Goal: Task Accomplishment & Management: Use online tool/utility

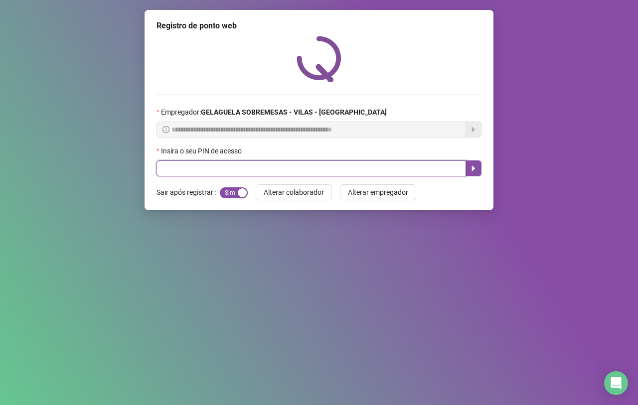
drag, startPoint x: 0, startPoint y: 0, endPoint x: 224, endPoint y: 150, distance: 269.7
click at [265, 166] on input "text" at bounding box center [312, 169] width 310 height 16
type input "*****"
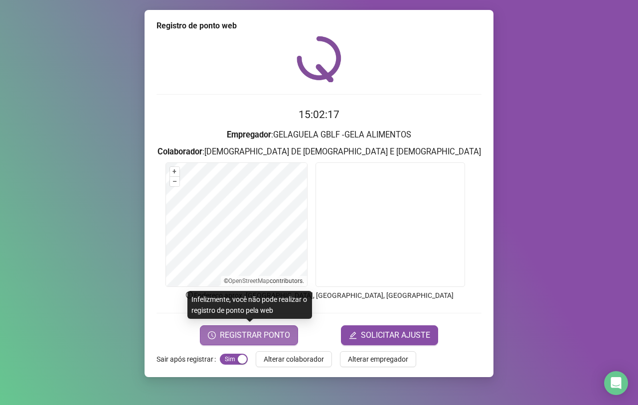
click at [284, 337] on span "REGISTRAR PONTO" at bounding box center [255, 336] width 70 height 12
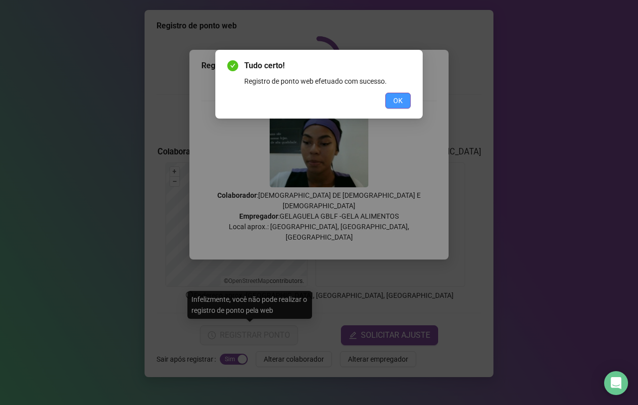
click at [397, 98] on span "OK" at bounding box center [397, 100] width 9 height 11
click at [394, 96] on span "OK" at bounding box center [397, 100] width 9 height 11
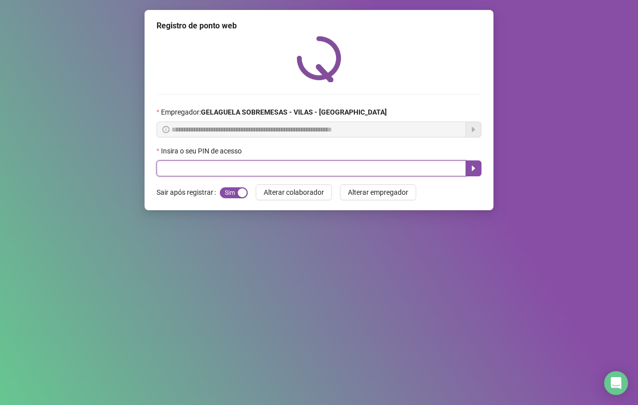
click at [180, 169] on input "text" at bounding box center [312, 169] width 310 height 16
type input "*****"
click at [474, 169] on icon "caret-right" at bounding box center [473, 168] width 3 height 5
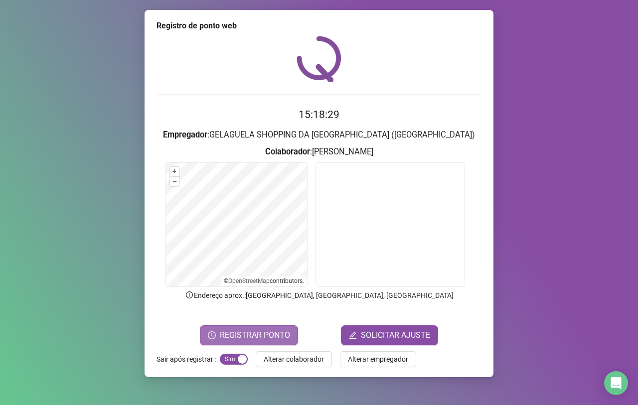
click at [259, 335] on span "REGISTRAR PONTO" at bounding box center [255, 336] width 70 height 12
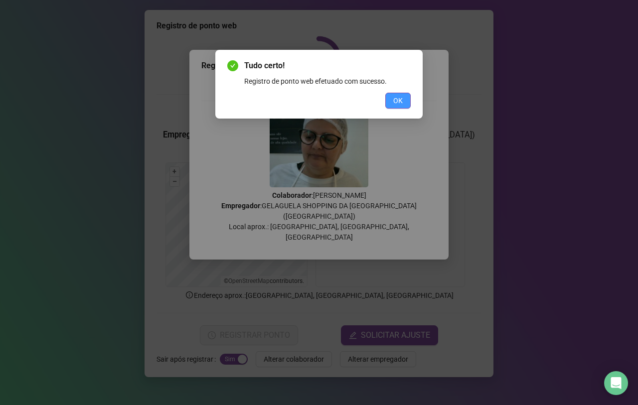
click at [395, 101] on span "OK" at bounding box center [397, 100] width 9 height 11
